Goal: Task Accomplishment & Management: Complete application form

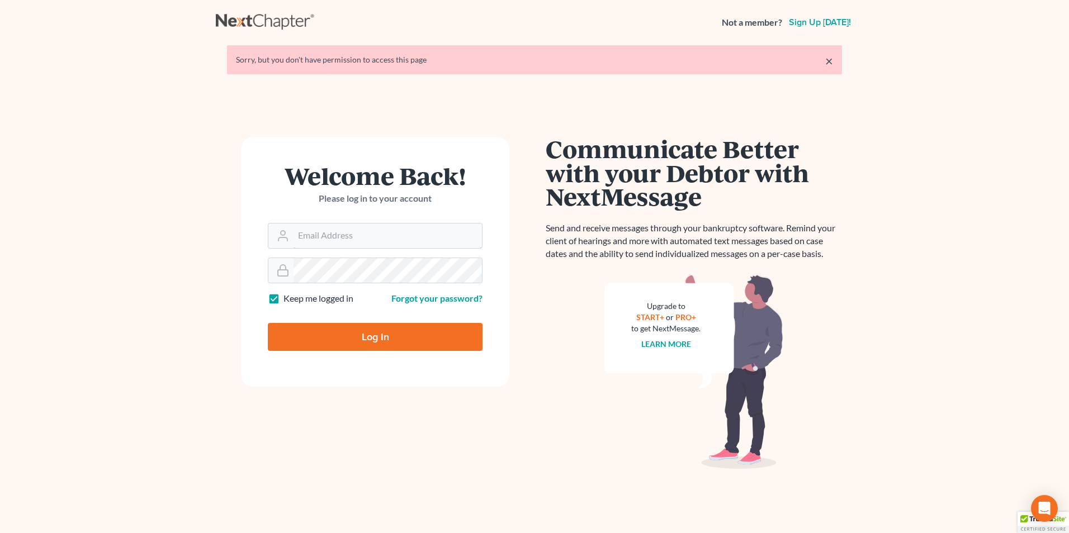
type input "davis_roxanne@levislawfirmllc.com"
drag, startPoint x: 366, startPoint y: 342, endPoint x: 369, endPoint y: 354, distance: 13.2
click at [366, 342] on input "Log In" at bounding box center [375, 337] width 215 height 28
type input "Thinking..."
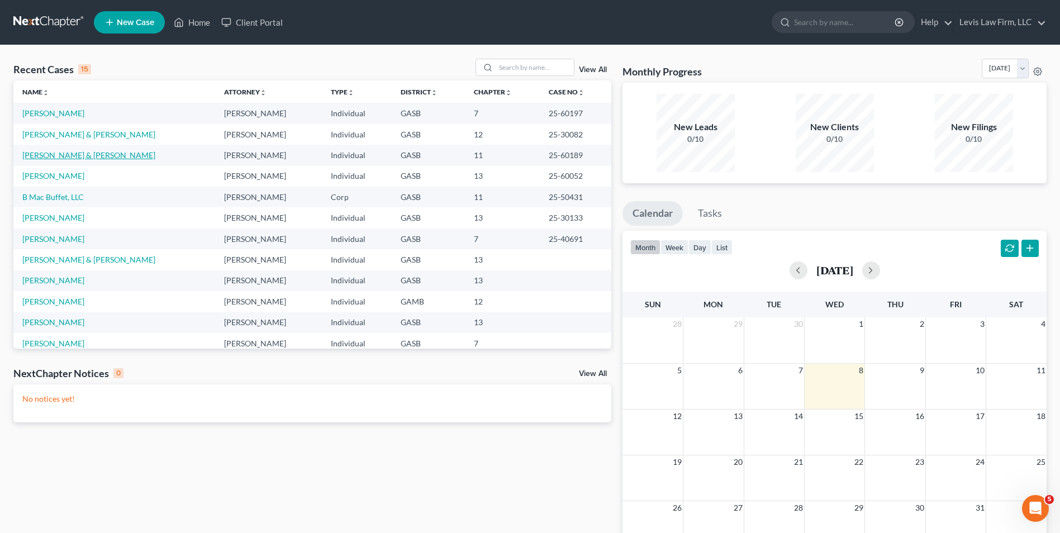
click at [74, 155] on link "[PERSON_NAME] & [PERSON_NAME]" at bounding box center [88, 155] width 133 height 10
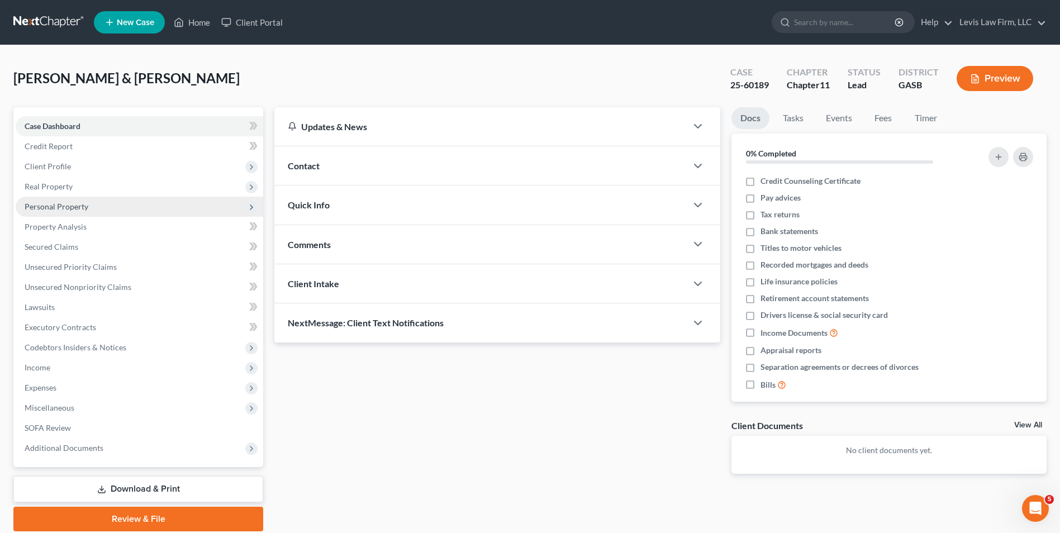
click at [55, 212] on span "Personal Property" at bounding box center [140, 207] width 248 height 20
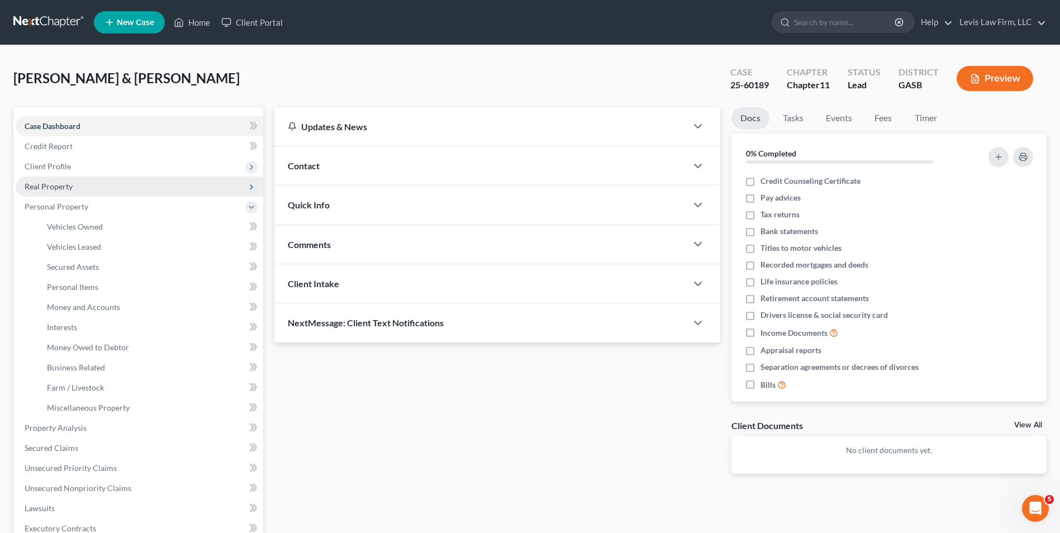
click at [45, 184] on span "Real Property" at bounding box center [49, 187] width 48 height 10
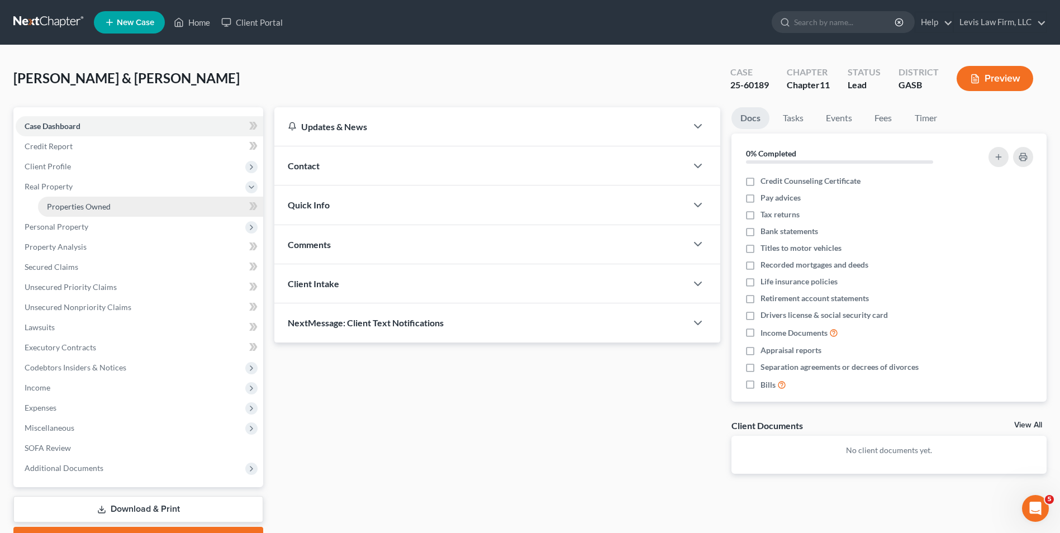
click at [93, 205] on span "Properties Owned" at bounding box center [79, 207] width 64 height 10
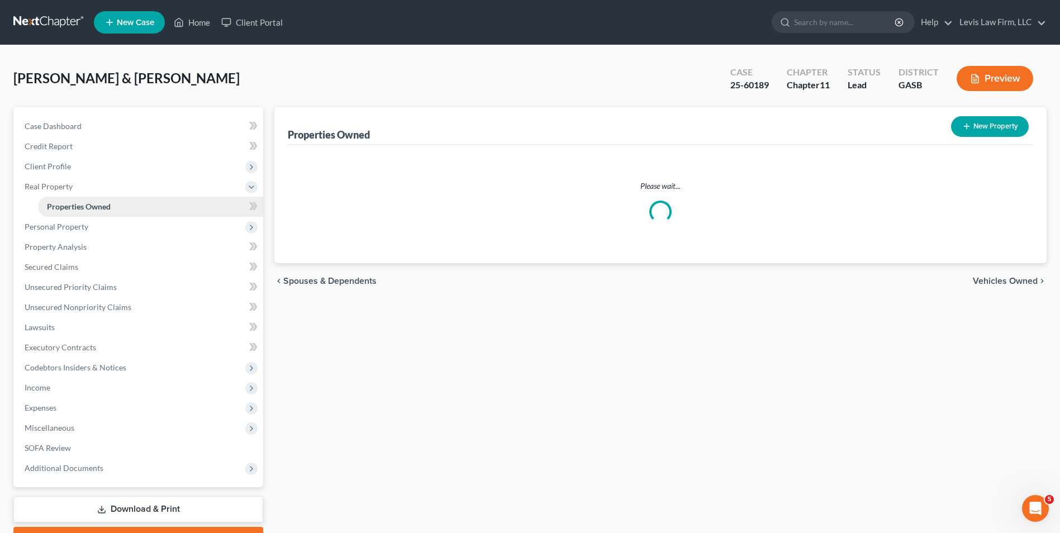
click at [93, 205] on span "Properties Owned" at bounding box center [79, 207] width 64 height 10
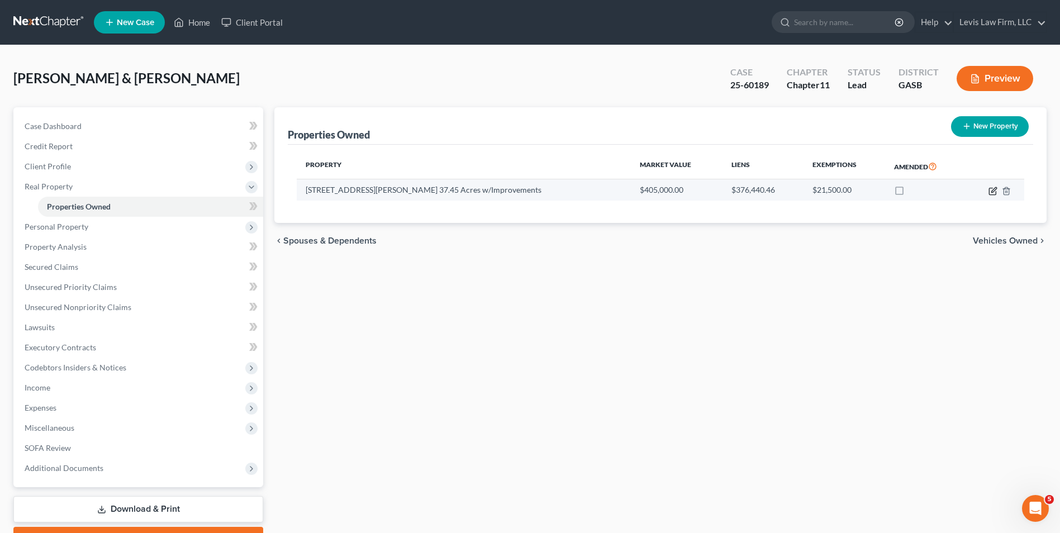
click at [992, 191] on icon "button" at bounding box center [994, 189] width 5 height 5
select select "10"
select select "2"
select select "0"
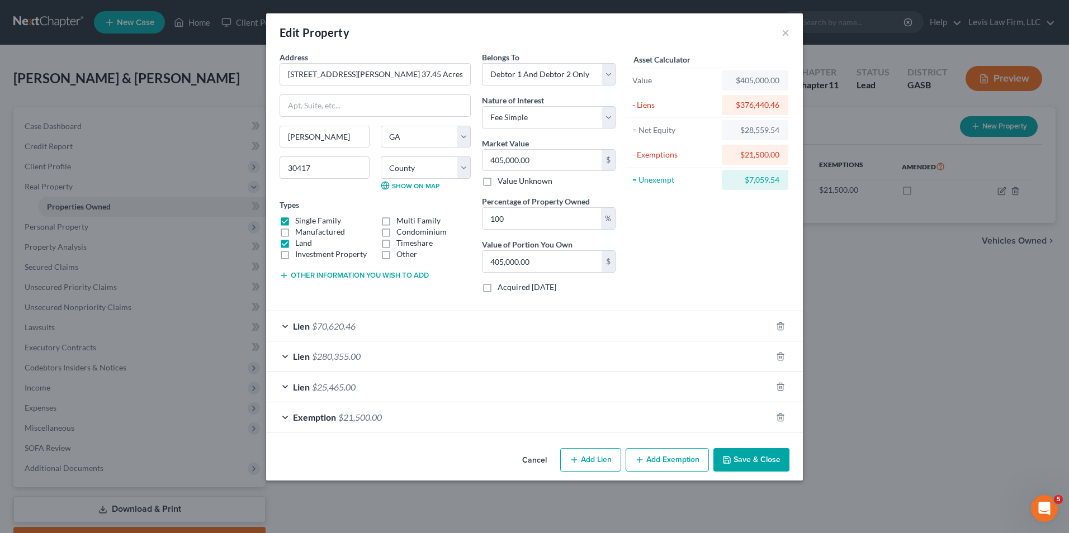
click at [321, 414] on span "Exemption" at bounding box center [314, 417] width 43 height 11
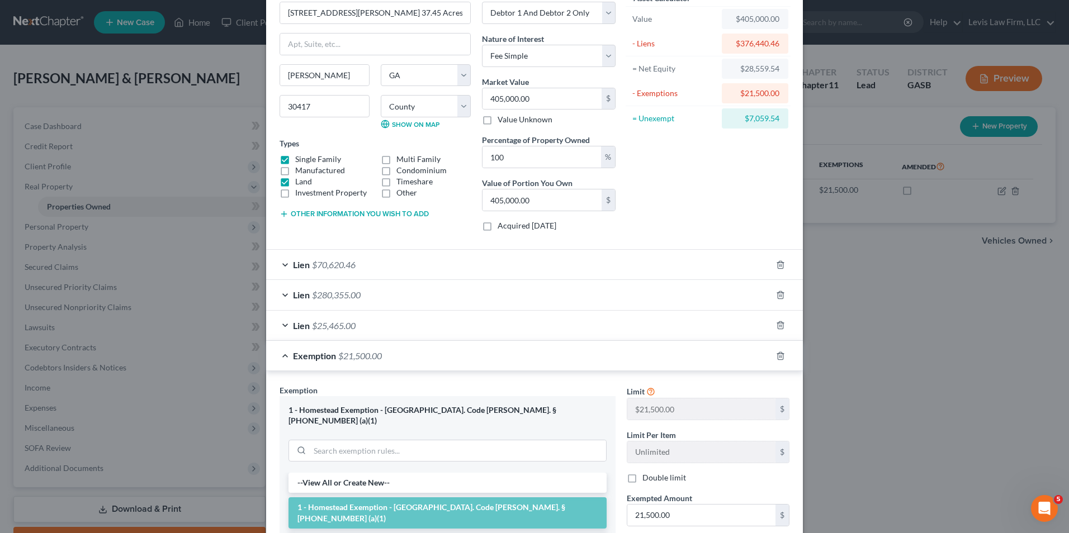
scroll to position [224, 0]
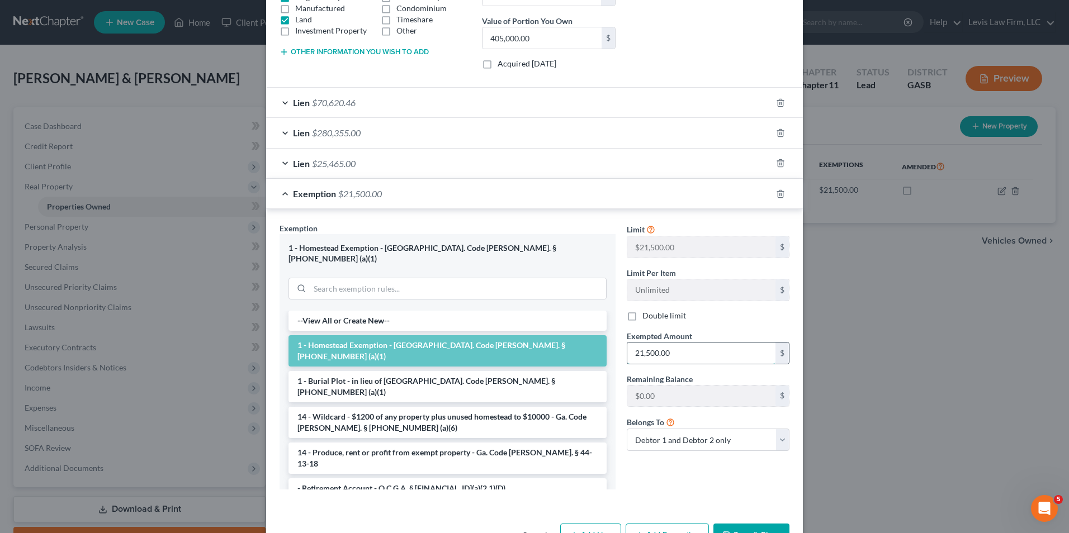
click at [682, 358] on input "21,500.00" at bounding box center [701, 353] width 148 height 21
type input "43,000.00"
click at [749, 329] on div "Limit $21,500.00 $ Limit Per Item Unlimited $ Double limit Exempted Amount * 43…" at bounding box center [708, 341] width 174 height 238
click at [646, 228] on icon at bounding box center [650, 229] width 9 height 11
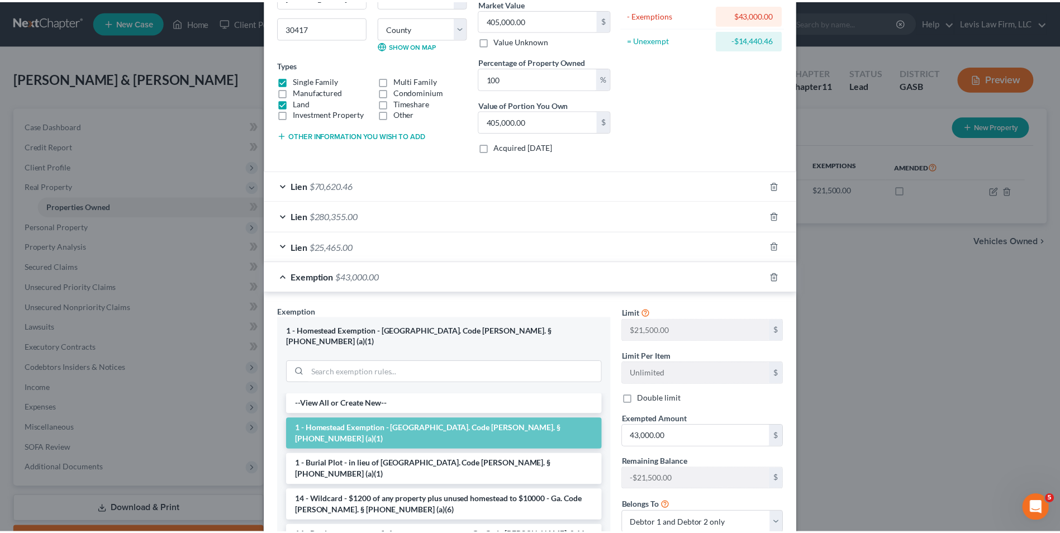
scroll to position [287, 0]
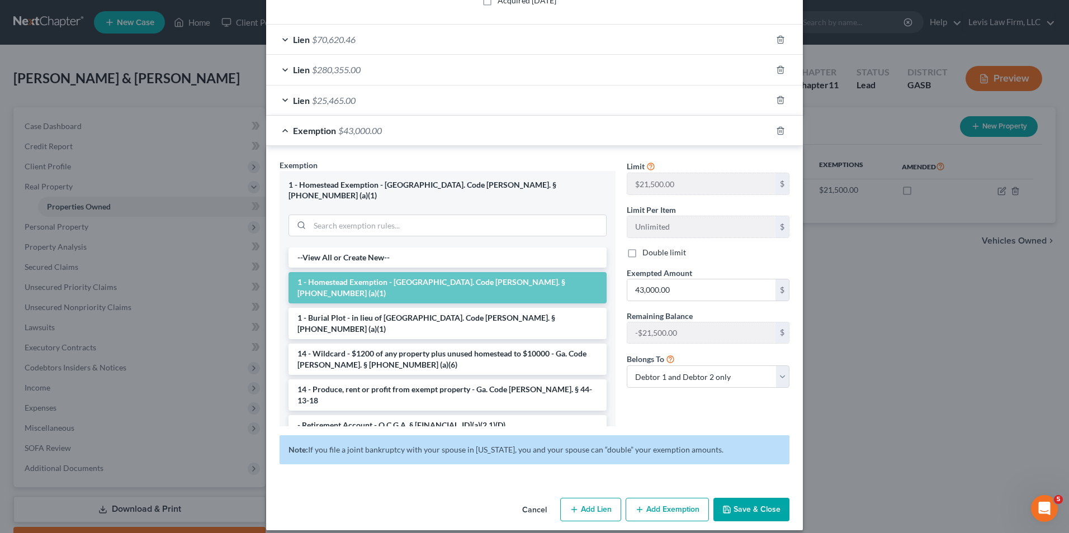
click at [745, 498] on button "Save & Close" at bounding box center [751, 509] width 76 height 23
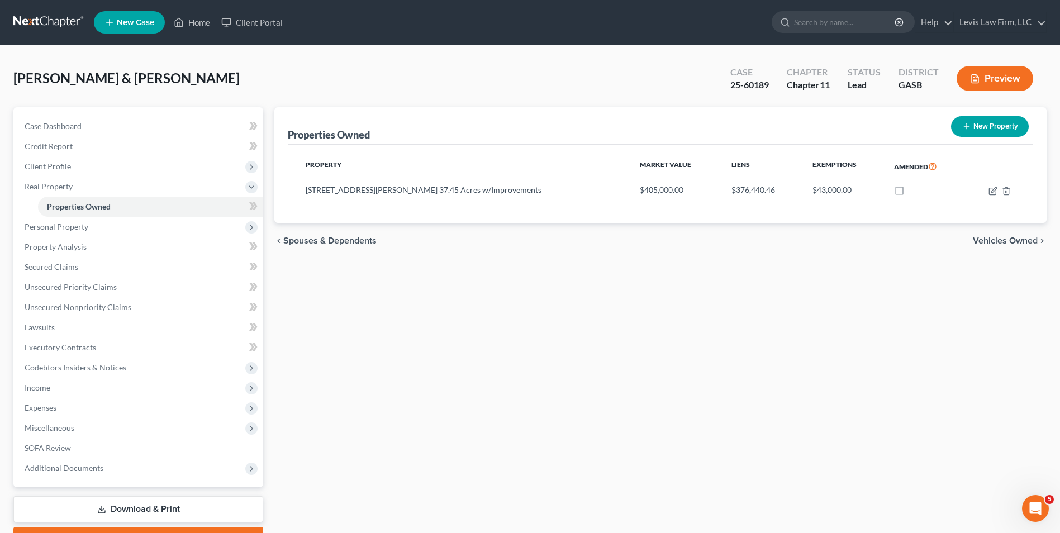
click at [1001, 79] on button "Preview" at bounding box center [995, 78] width 77 height 25
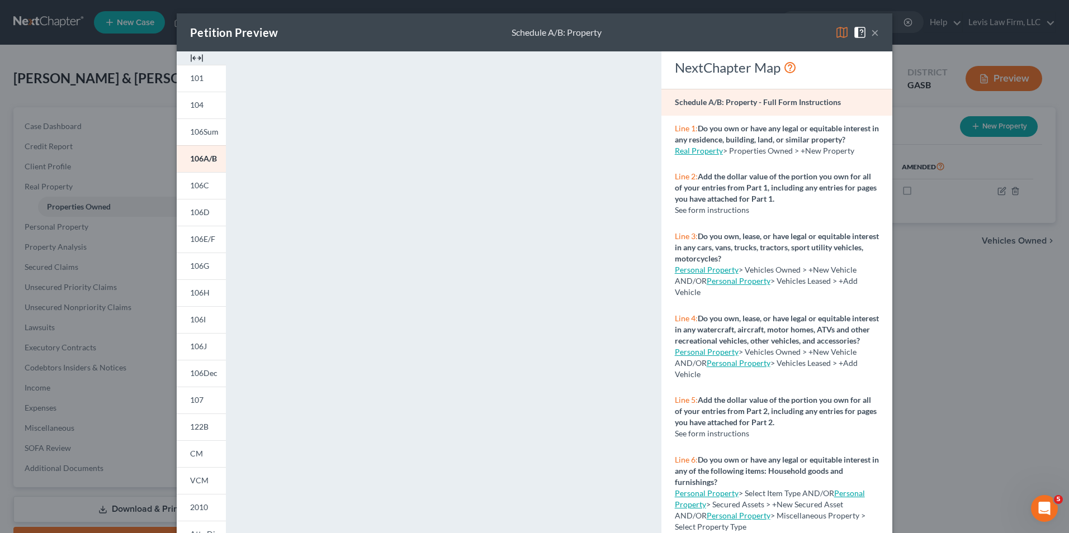
click at [841, 31] on img at bounding box center [841, 32] width 13 height 13
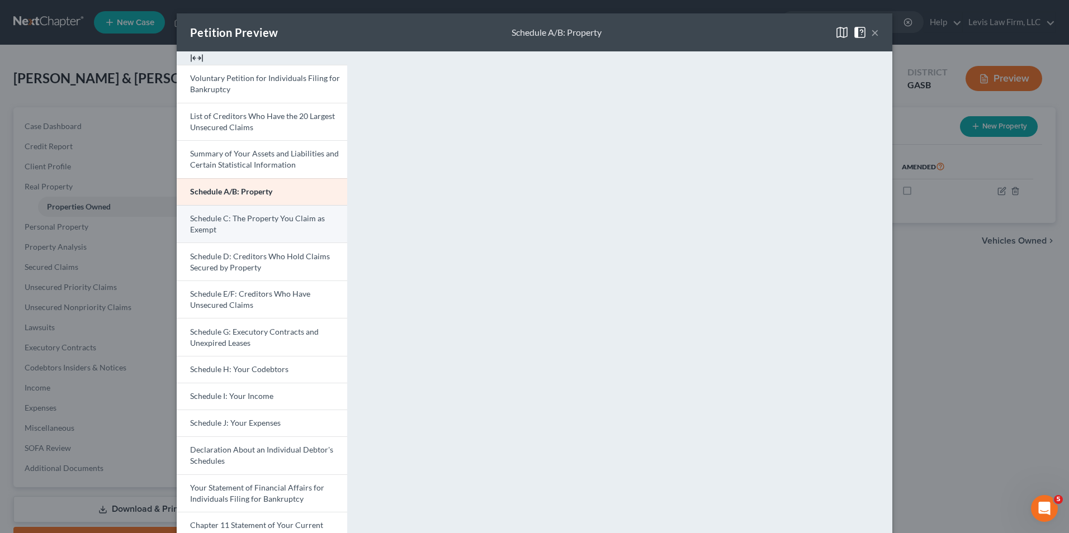
click at [252, 222] on span "Schedule C: The Property You Claim as Exempt" at bounding box center [257, 224] width 135 height 21
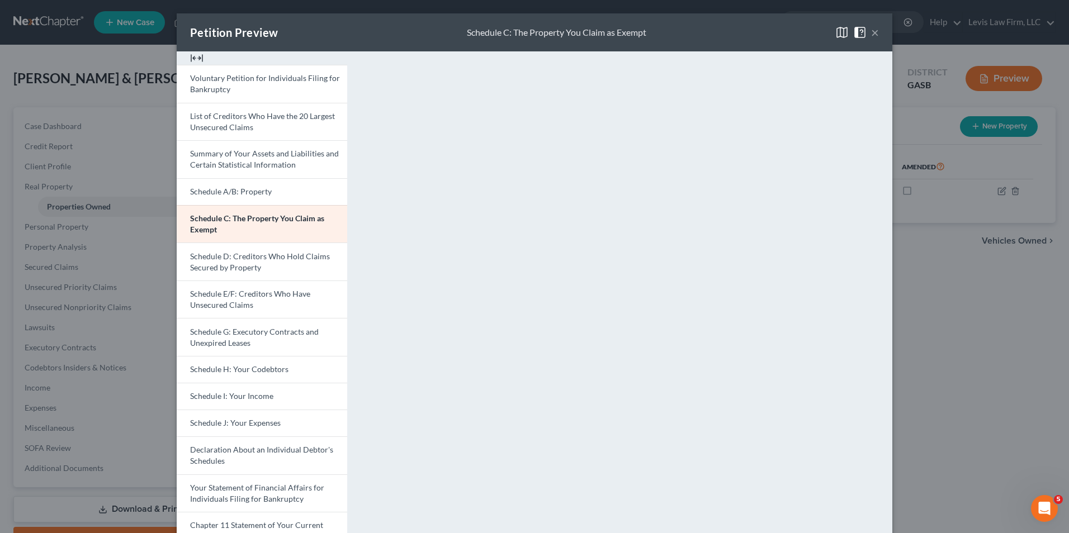
click at [871, 32] on button "×" at bounding box center [875, 32] width 8 height 13
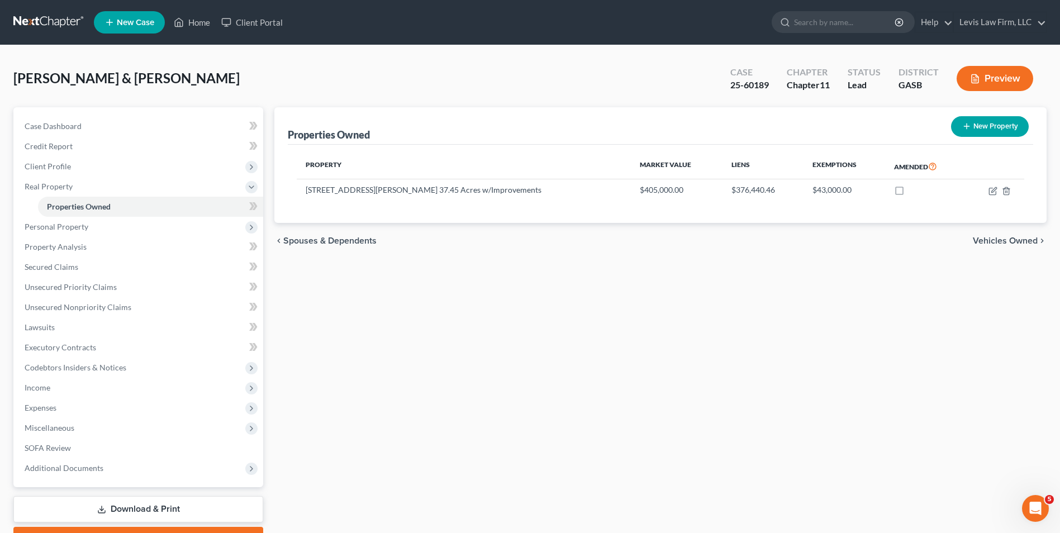
click at [990, 73] on button "Preview" at bounding box center [995, 78] width 77 height 25
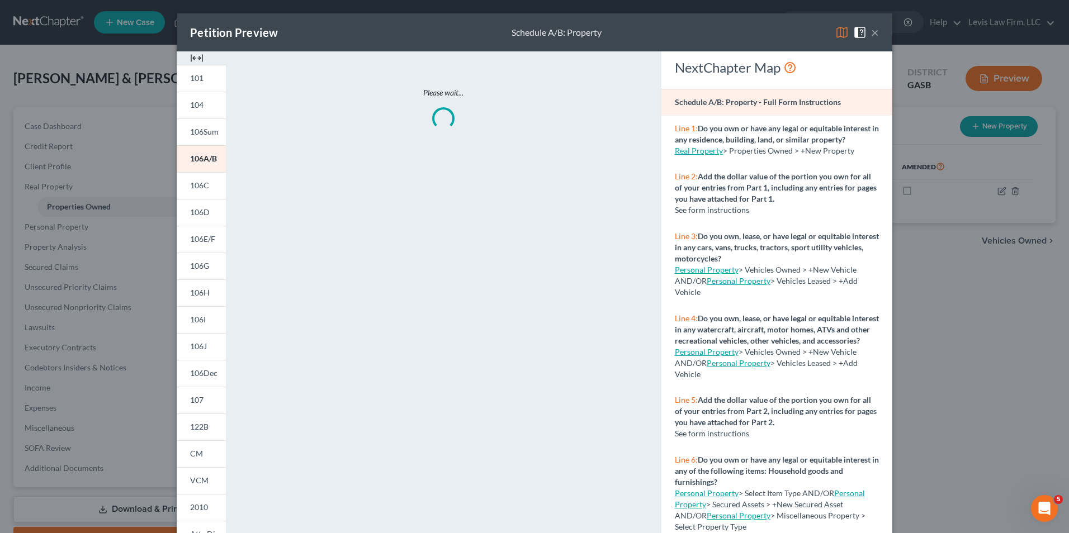
click at [840, 33] on img at bounding box center [841, 32] width 13 height 13
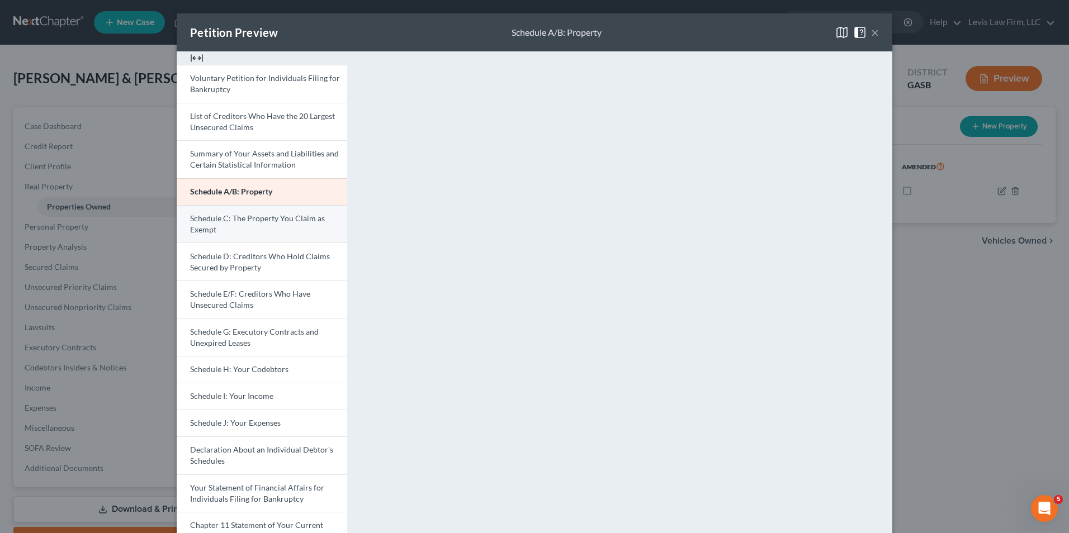
click at [264, 224] on link "Schedule C: The Property You Claim as Exempt" at bounding box center [262, 224] width 171 height 38
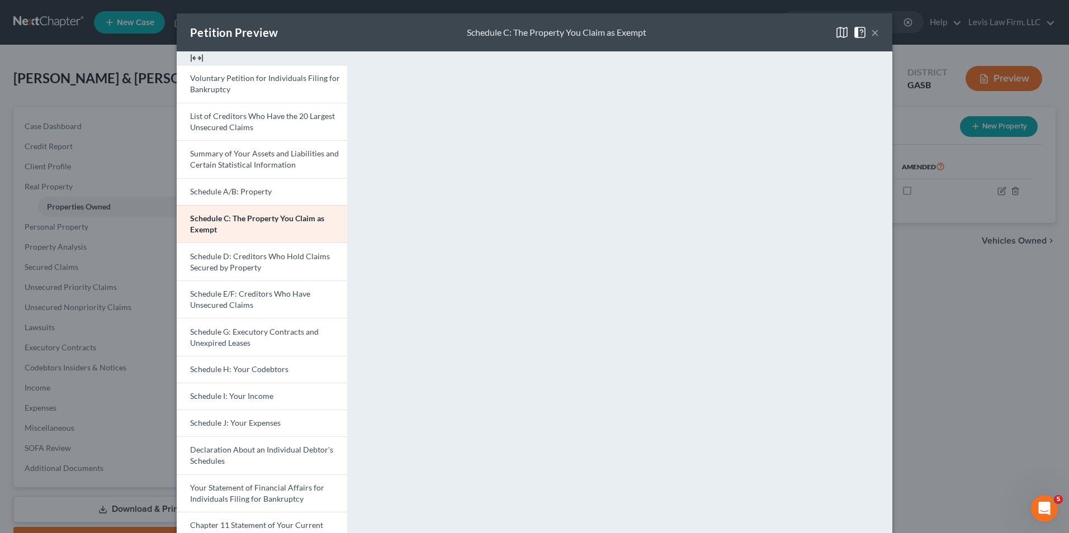
click at [871, 30] on button "×" at bounding box center [875, 32] width 8 height 13
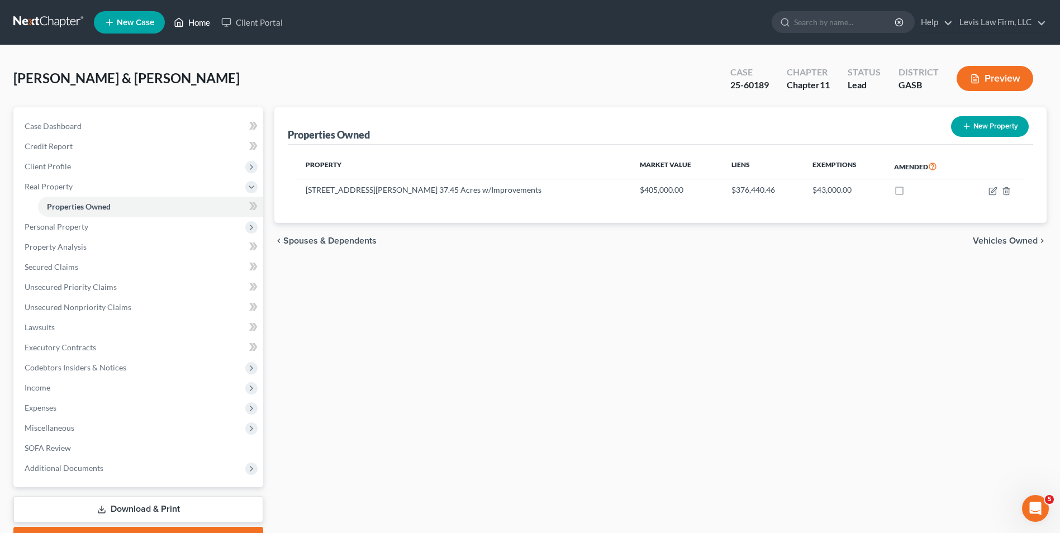
click at [193, 26] on link "Home" at bounding box center [192, 22] width 48 height 20
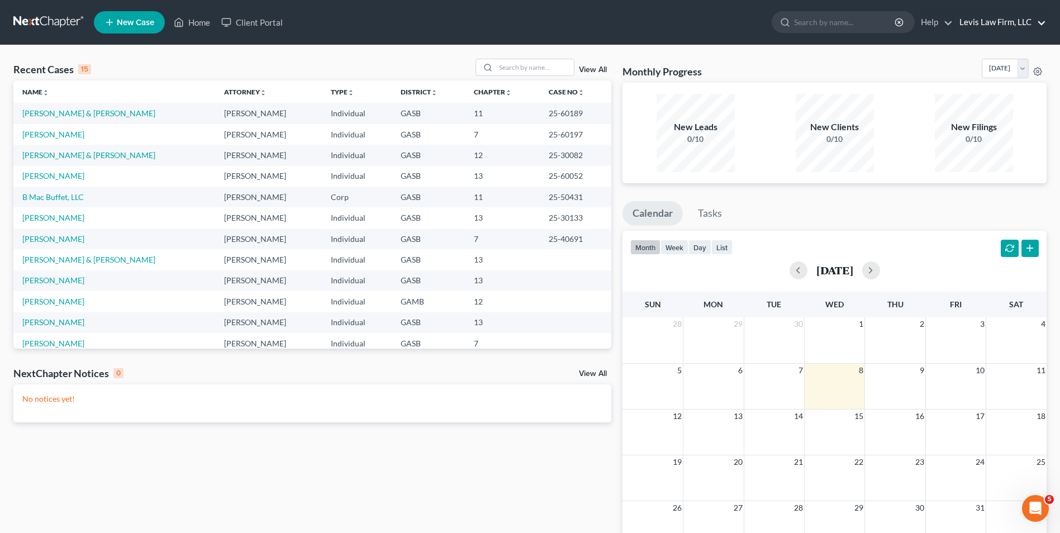
click at [984, 22] on link "Levis Law Firm, LLC" at bounding box center [1000, 22] width 92 height 20
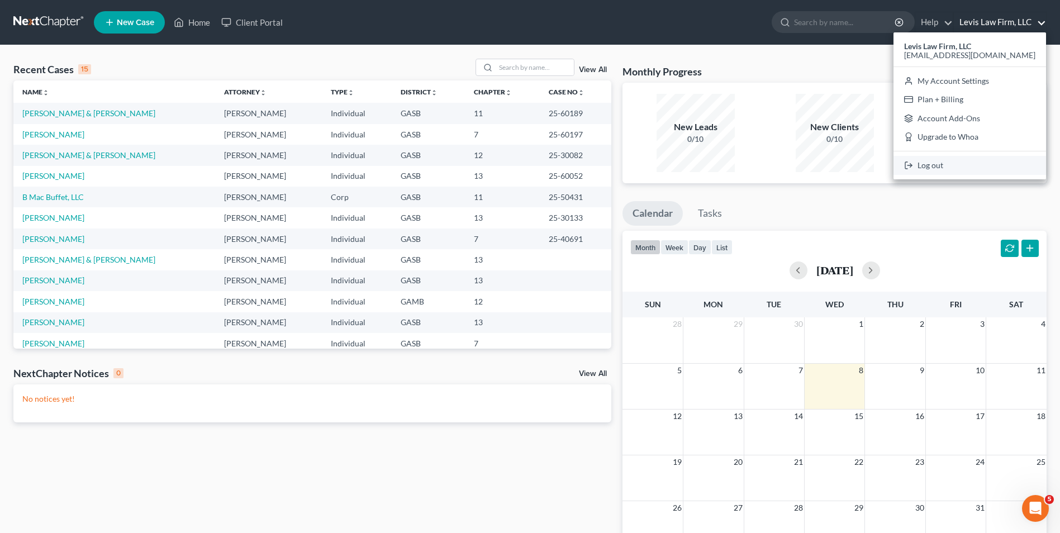
click at [940, 169] on link "Log out" at bounding box center [970, 165] width 153 height 19
